Goal: Use online tool/utility

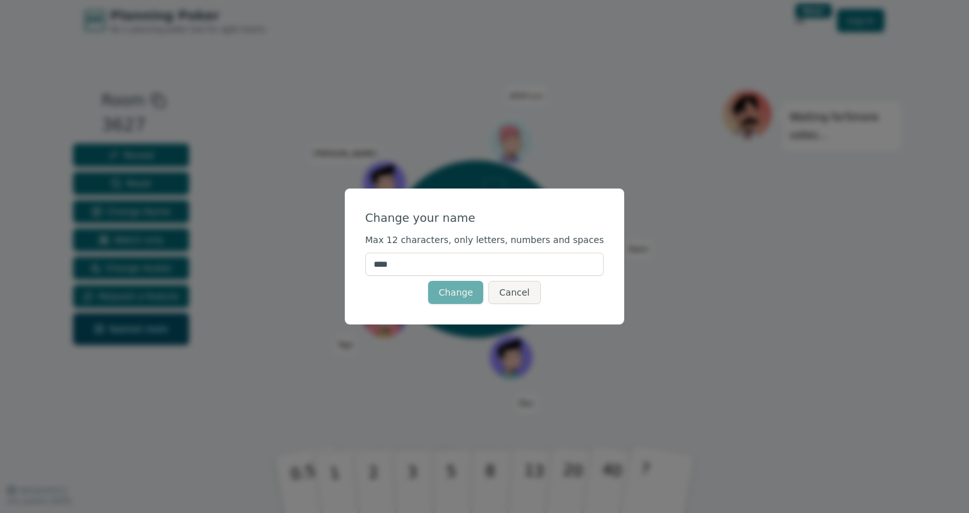
click at [437, 292] on button "Change" at bounding box center [455, 292] width 55 height 23
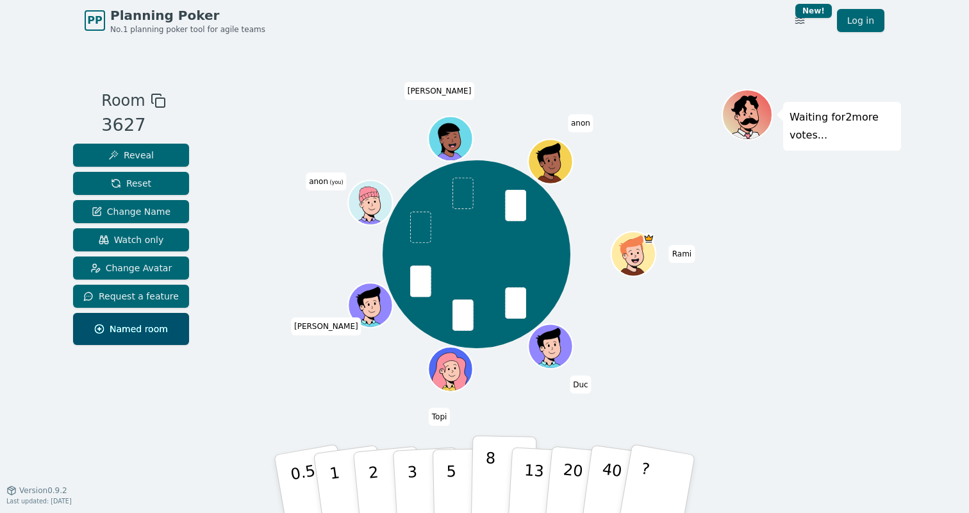
click at [483, 472] on button "8" at bounding box center [504, 483] width 66 height 97
click at [452, 470] on p "5" at bounding box center [451, 483] width 11 height 69
